Goal: Task Accomplishment & Management: Manage account settings

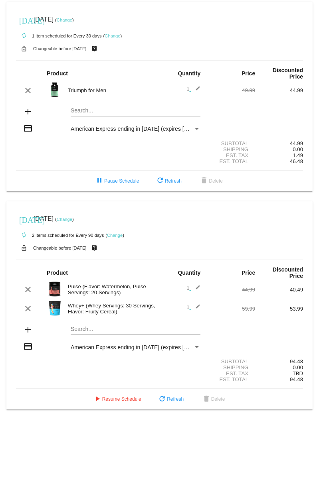
click at [114, 36] on link "Change" at bounding box center [112, 35] width 16 height 5
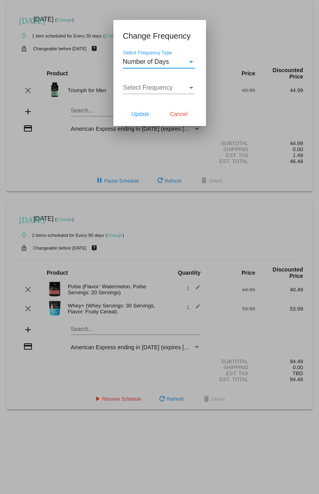
click at [181, 62] on div "Number of Days" at bounding box center [155, 61] width 65 height 7
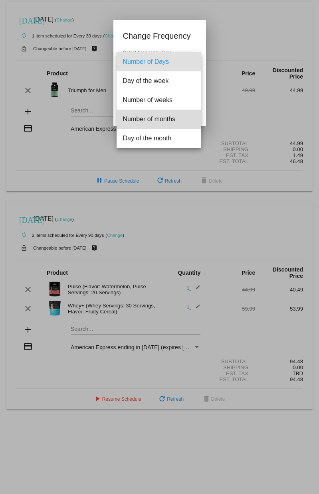
click at [156, 120] on span "Number of months" at bounding box center [159, 119] width 72 height 19
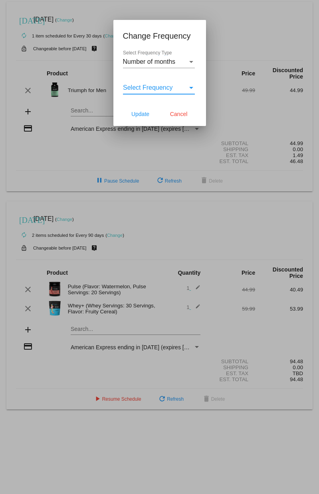
click at [155, 84] on span "Select Frequency" at bounding box center [148, 87] width 50 height 7
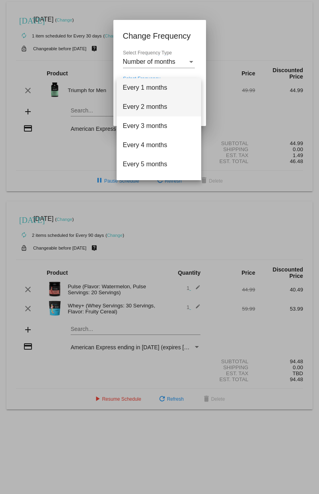
click at [141, 110] on span "Every 2 months" at bounding box center [159, 106] width 72 height 19
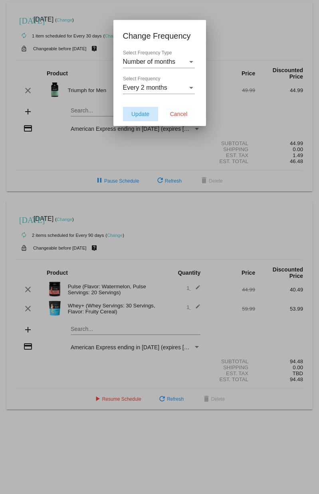
click at [139, 116] on span "Update" at bounding box center [140, 114] width 18 height 6
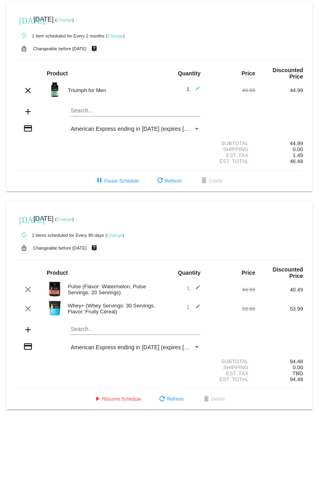
click at [72, 19] on link "Change" at bounding box center [65, 20] width 16 height 5
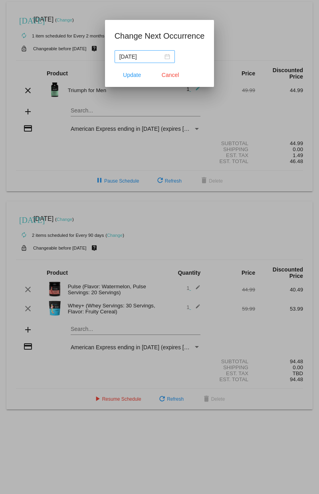
click at [160, 55] on div "[DATE]" at bounding box center [144, 56] width 51 height 9
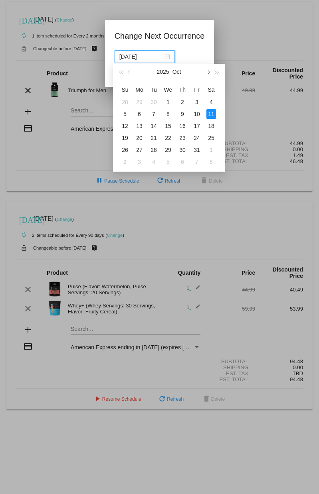
click at [207, 72] on span "button" at bounding box center [208, 73] width 4 height 4
click at [139, 102] on div "1" at bounding box center [139, 102] width 10 height 10
type input "[DATE]"
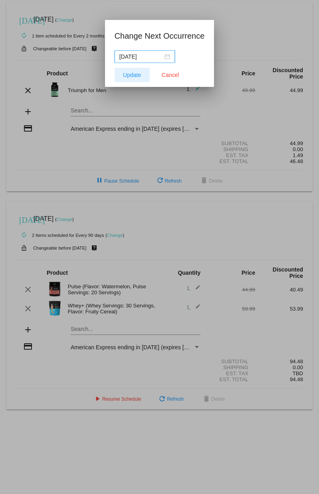
click at [133, 75] on span "Update" at bounding box center [132, 75] width 18 height 6
